Goal: Find contact information: Find contact information

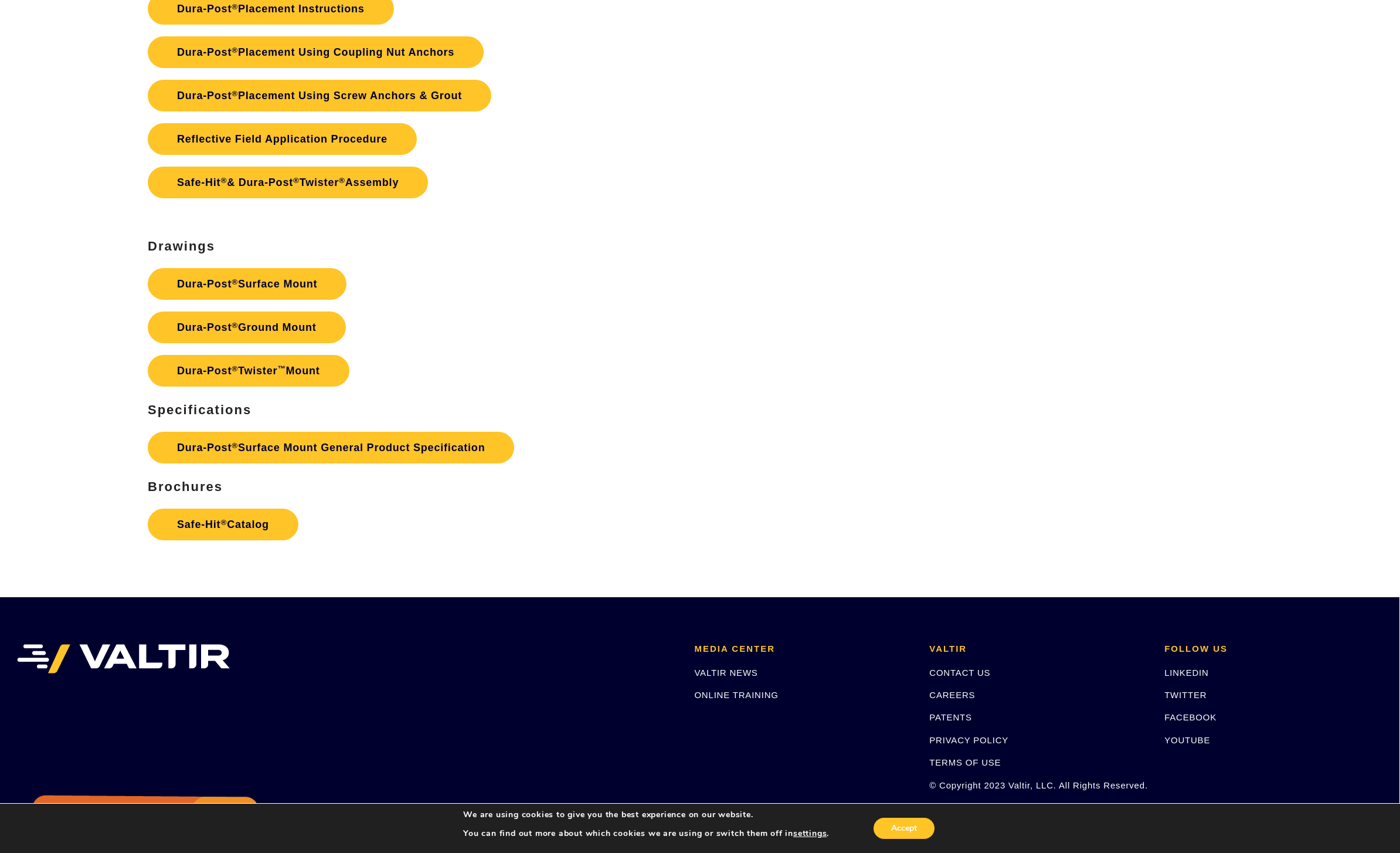
scroll to position [3346, 1]
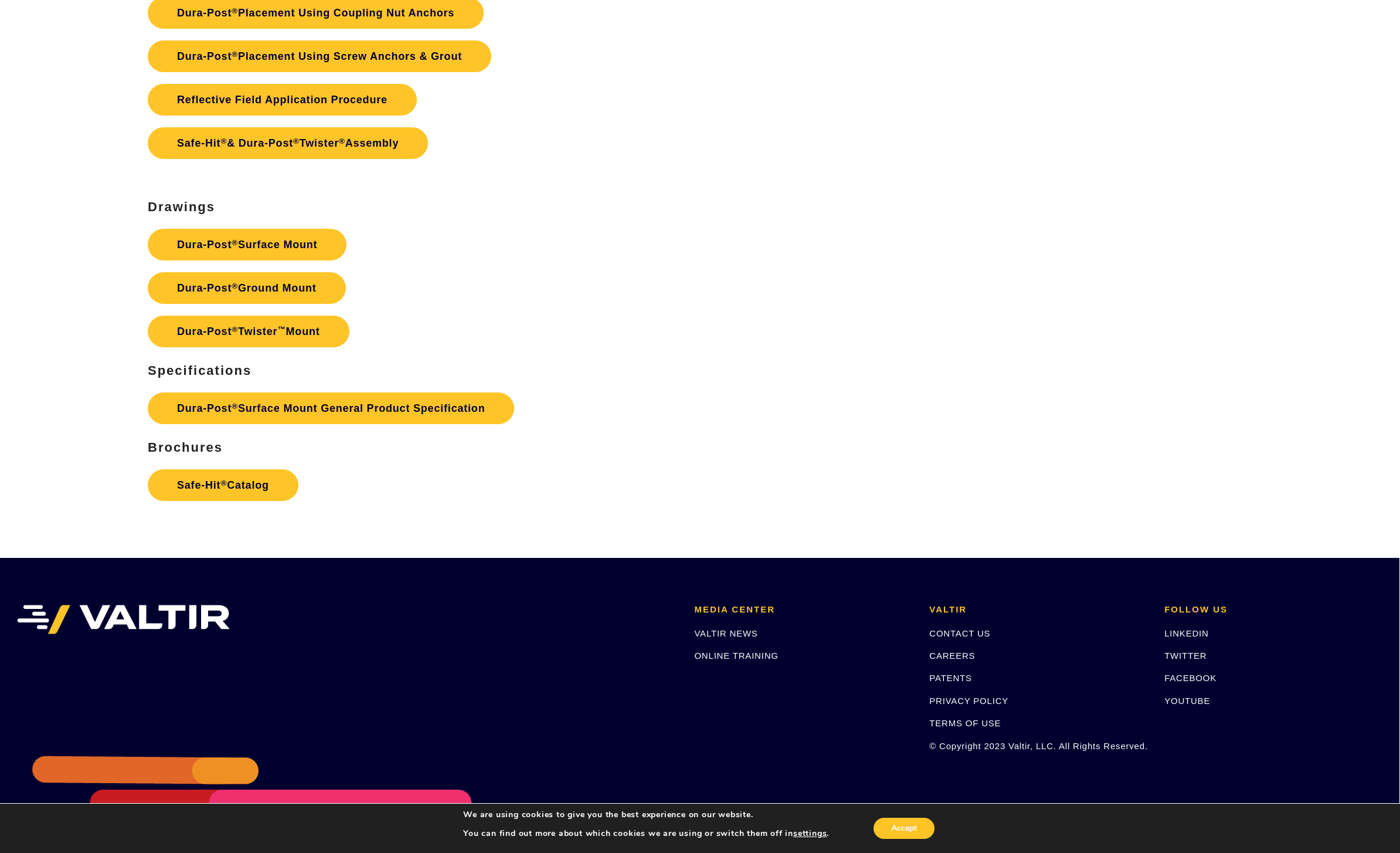
click at [996, 639] on li "VALTIR CONTACT US CAREERS PATENTS PRIVACY POLICY TERMS OF USE © Copyright 2023 …" at bounding box center [1038, 683] width 235 height 157
click at [983, 638] on link "CONTACT US" at bounding box center [959, 633] width 61 height 10
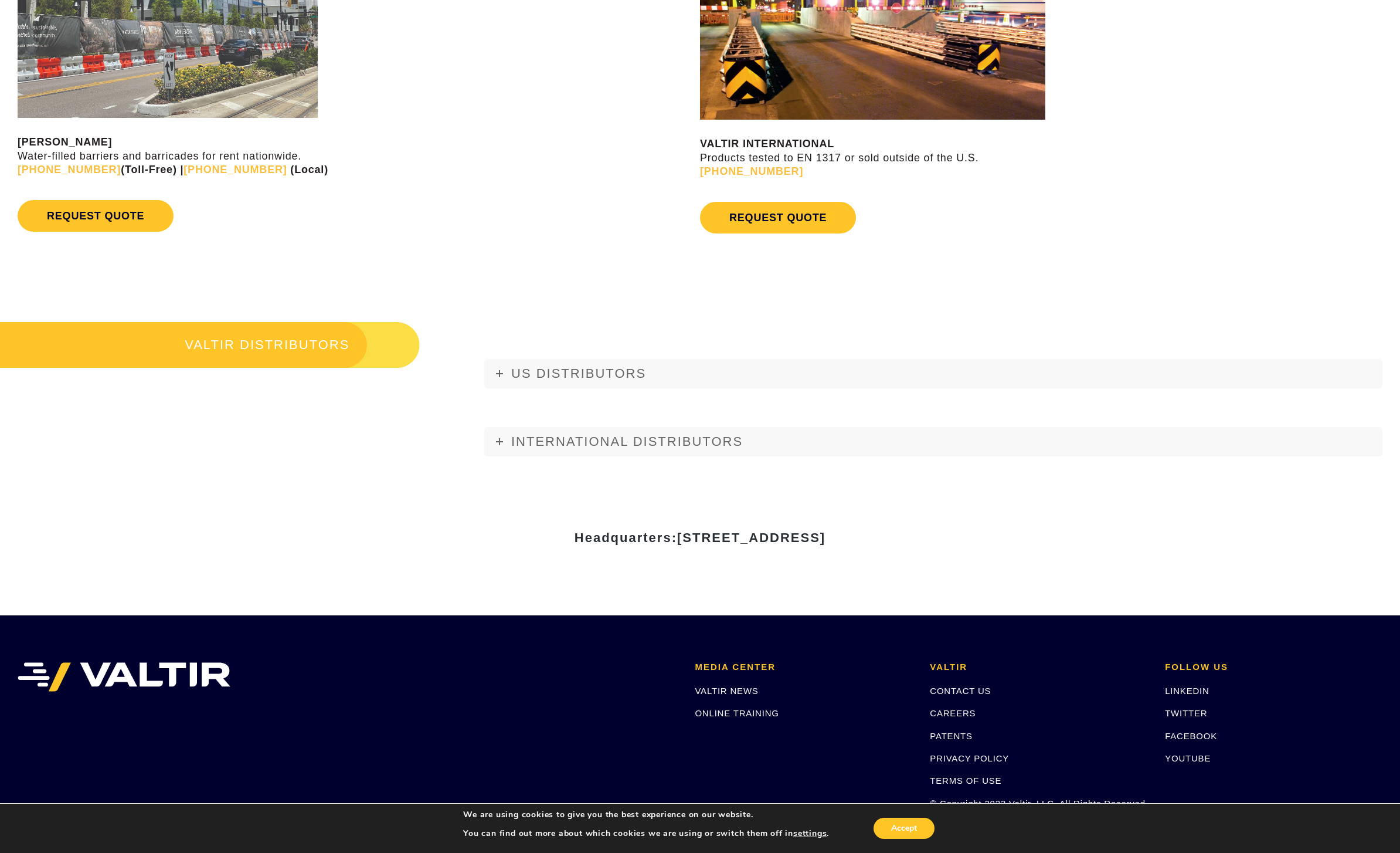
scroll to position [1403, 0]
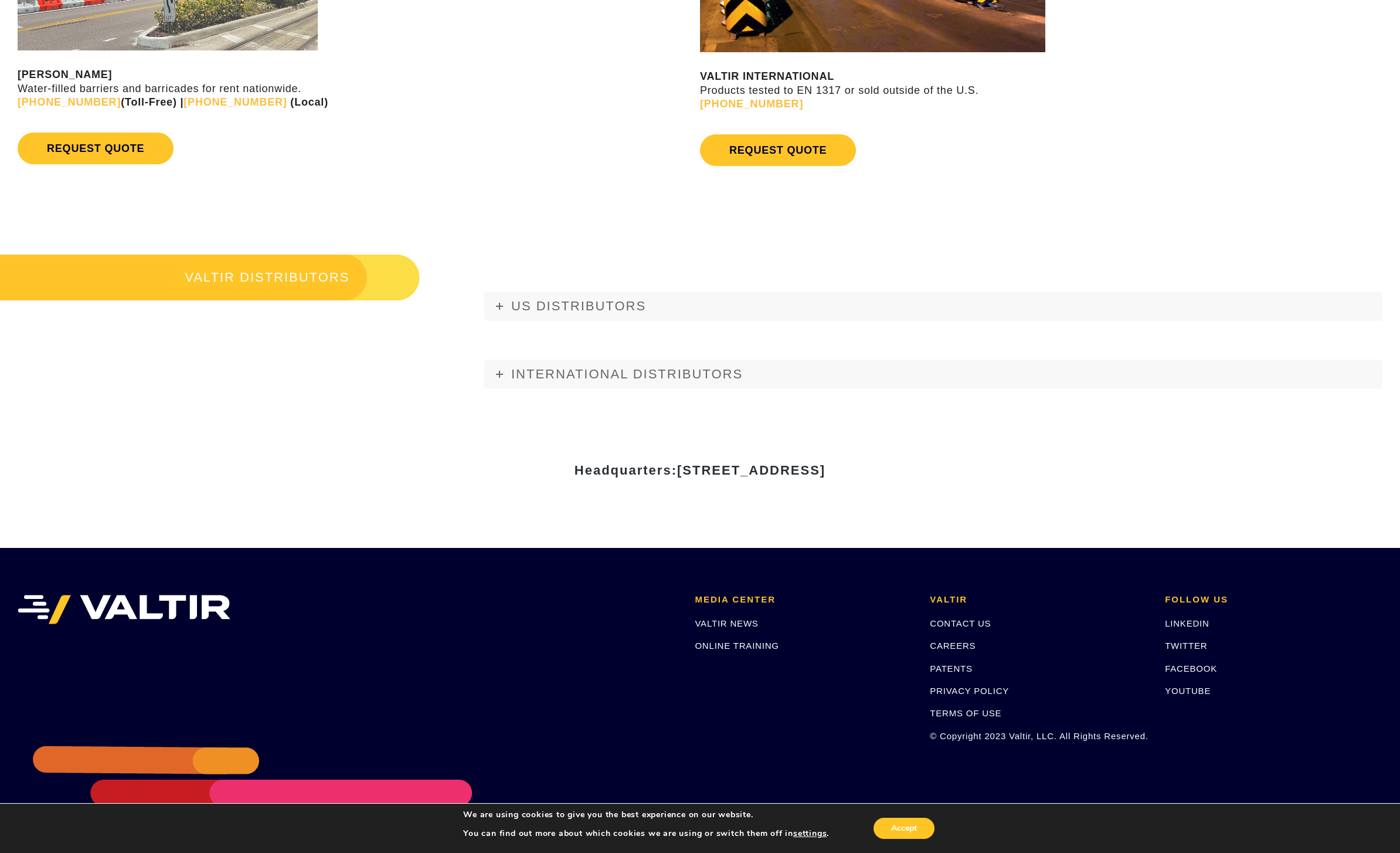
click at [988, 628] on link "CONTACT US" at bounding box center [960, 623] width 61 height 10
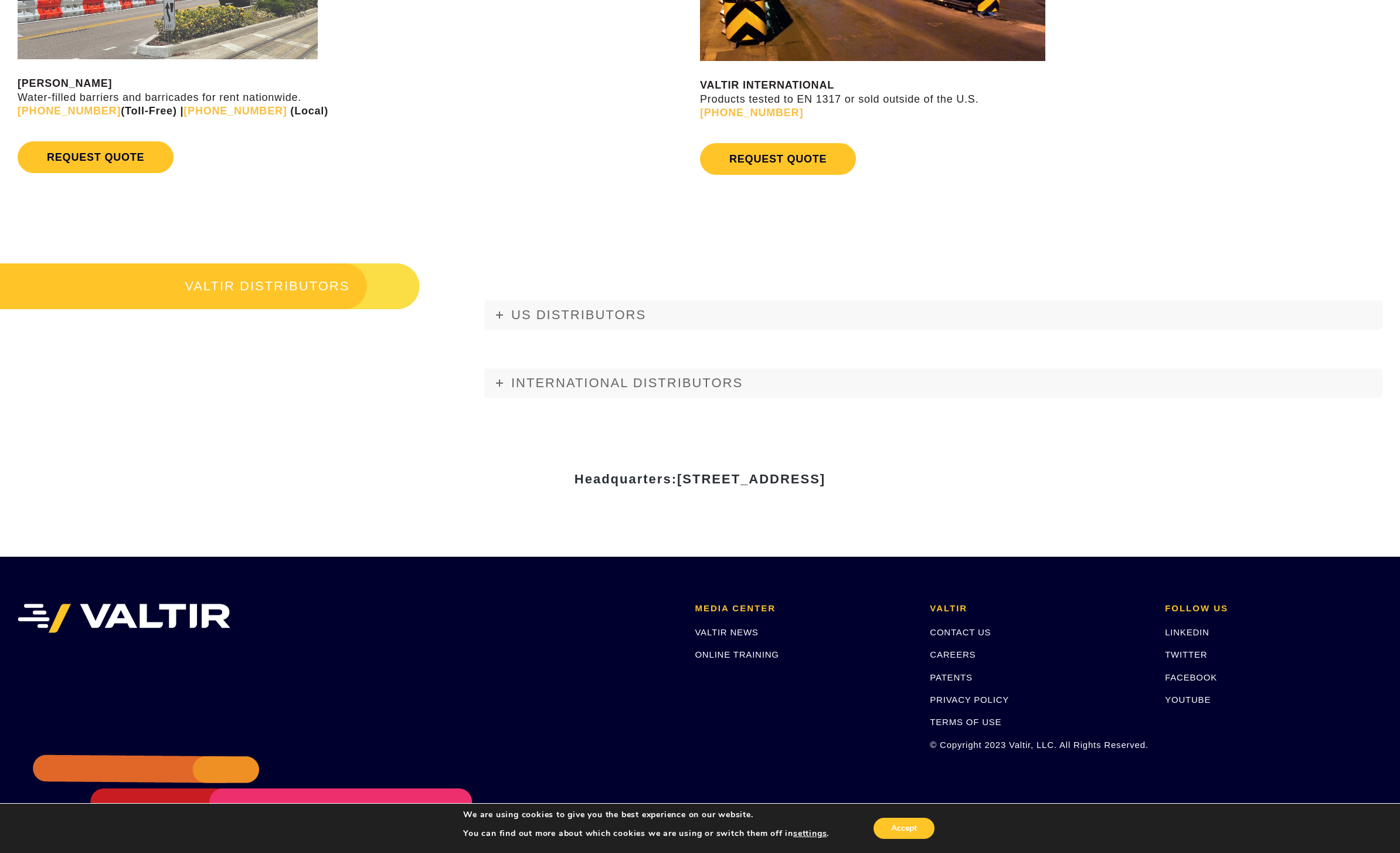
scroll to position [1403, 0]
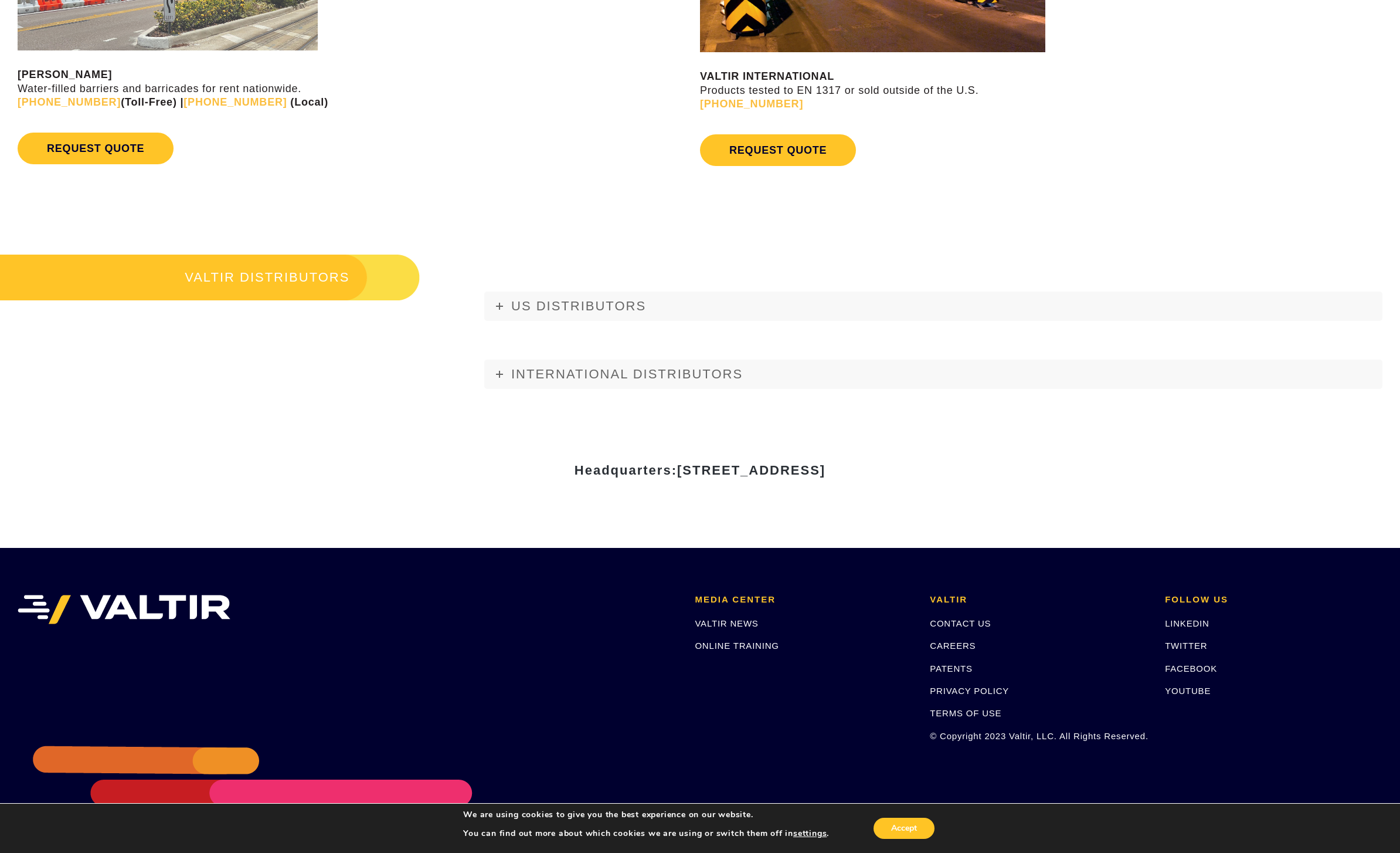
click at [721, 381] on span "INTERNATIONAL DISTRIBUTORS" at bounding box center [627, 374] width 231 height 14
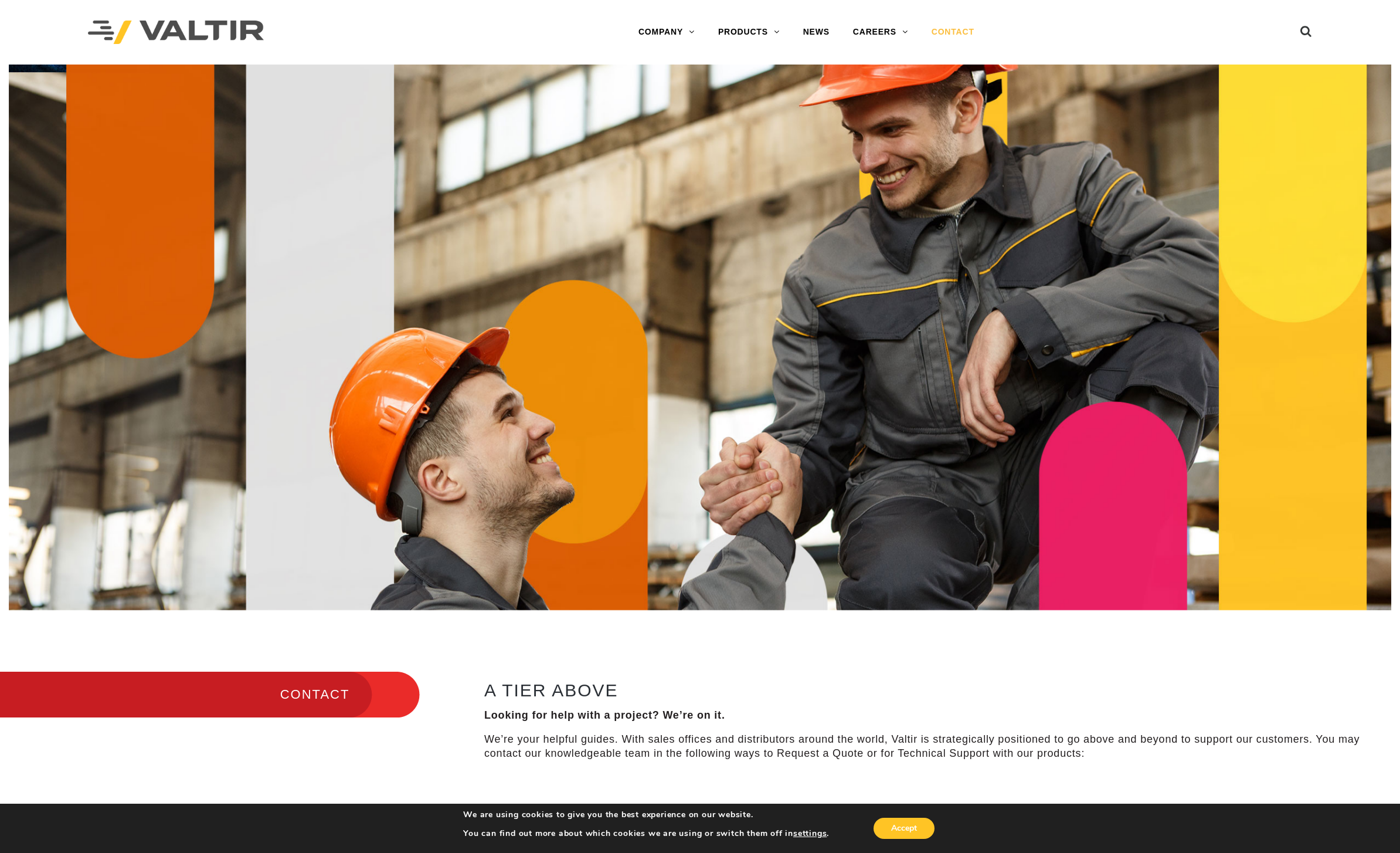
click at [773, 41] on link "PRODUCTS" at bounding box center [749, 32] width 85 height 23
click at [788, 43] on link "PRODUCTS" at bounding box center [749, 32] width 85 height 23
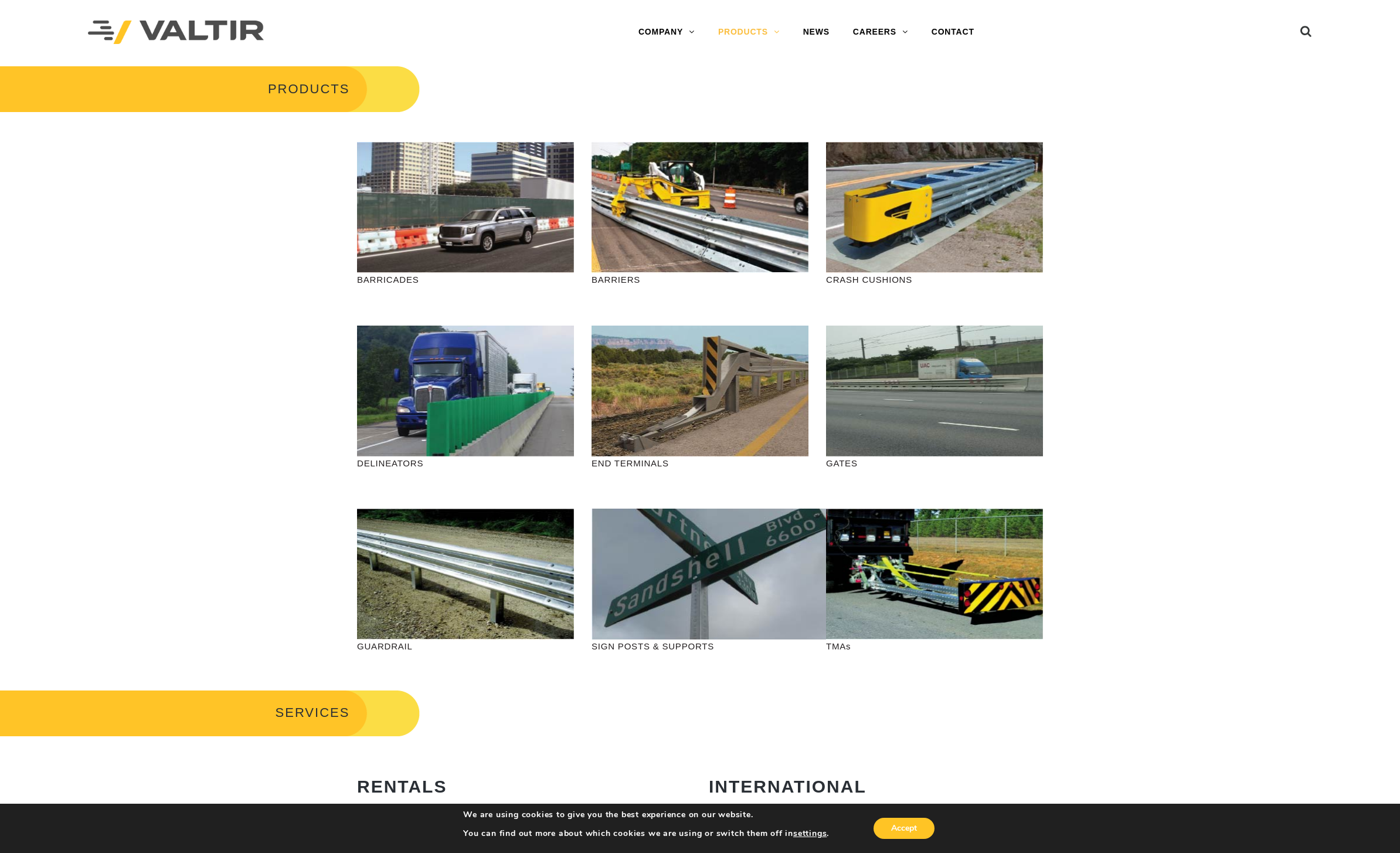
click at [695, 74] on link "OUR HISTORY" at bounding box center [700, 79] width 146 height 23
